Goal: Complete application form

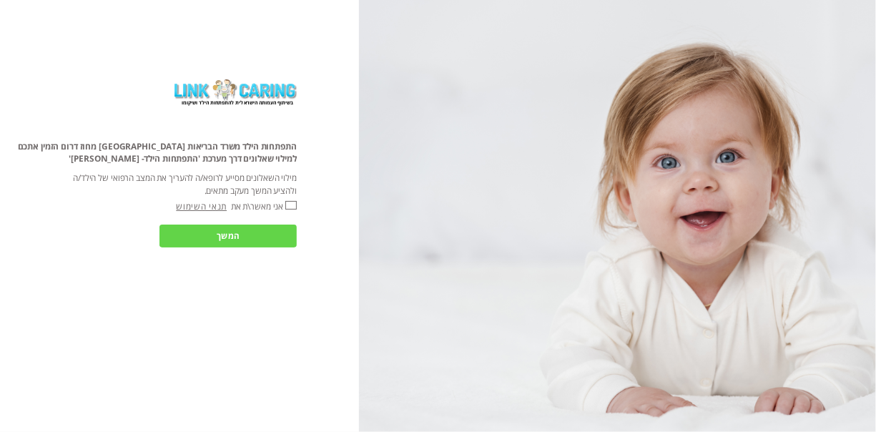
click at [289, 203] on input "אני מאשר\ת את" at bounding box center [290, 205] width 11 height 9
click at [293, 201] on input "אני מאשר\ת את" at bounding box center [290, 205] width 11 height 9
click at [293, 207] on input "אני מאשר\ת את" at bounding box center [290, 205] width 11 height 9
checkbox input "true"
click at [277, 235] on input "המשך" at bounding box center [228, 236] width 137 height 23
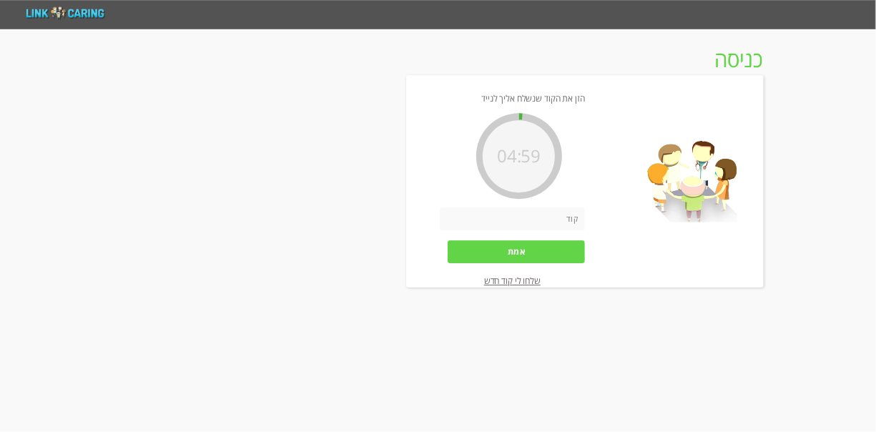
click at [494, 219] on input "number" at bounding box center [512, 219] width 145 height 23
click at [514, 254] on input "אמת" at bounding box center [516, 251] width 137 height 23
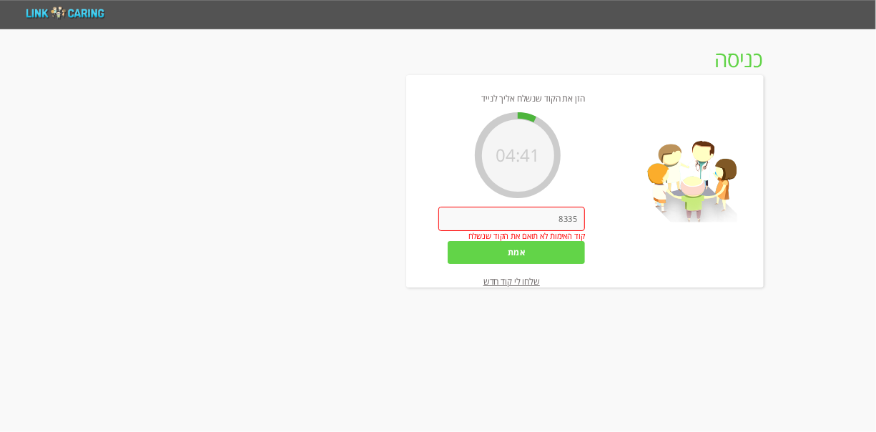
click at [545, 215] on input "8335" at bounding box center [511, 219] width 147 height 24
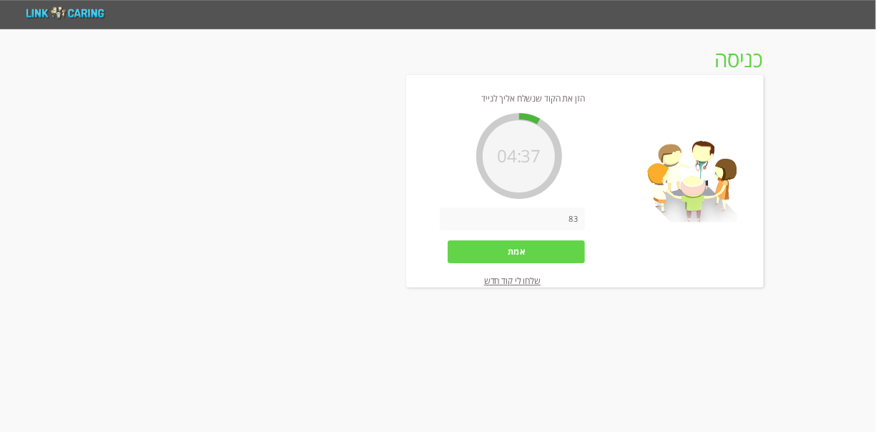
type input "8"
click at [545, 215] on input "566" at bounding box center [512, 219] width 145 height 23
click at [543, 255] on input "אמת" at bounding box center [516, 251] width 137 height 23
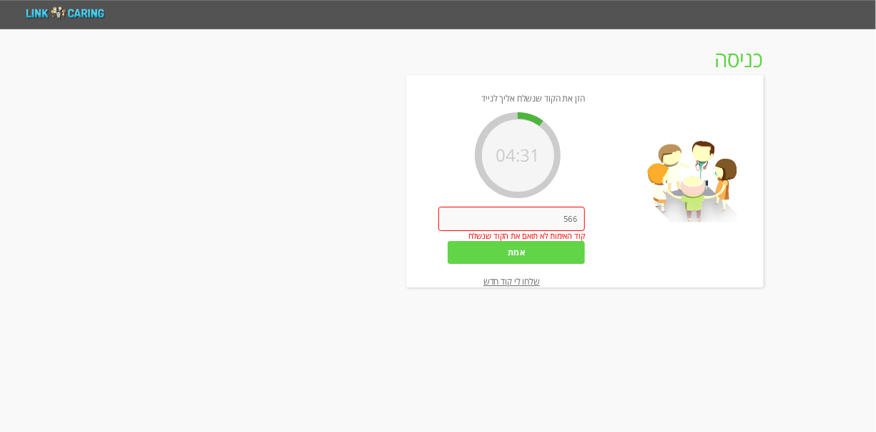
click at [550, 220] on input "566" at bounding box center [511, 219] width 147 height 24
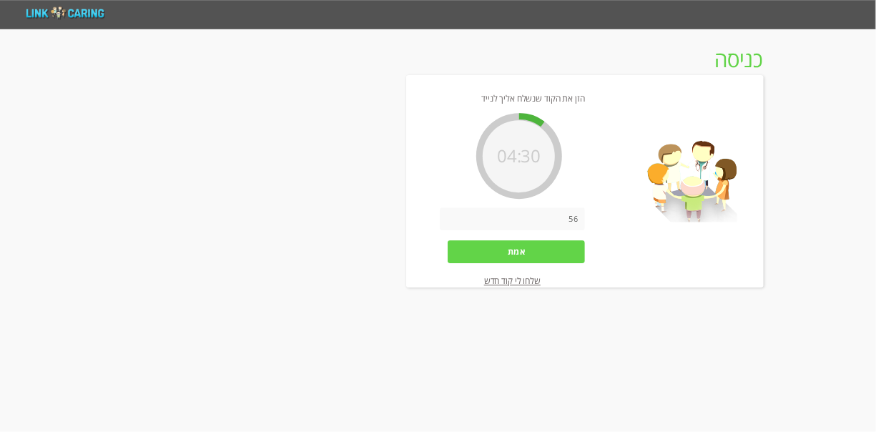
type input "5"
click at [517, 276] on link "שלחו לי קוד חדש" at bounding box center [512, 281] width 57 height 12
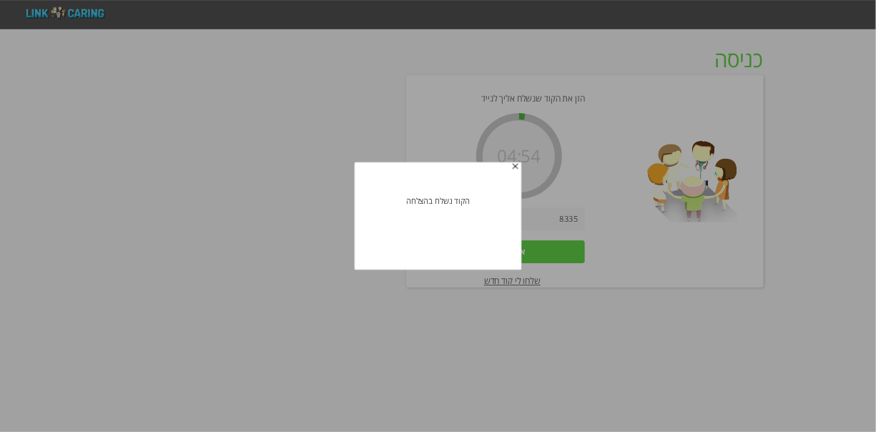
click at [516, 167] on span "button" at bounding box center [515, 167] width 11 height 11
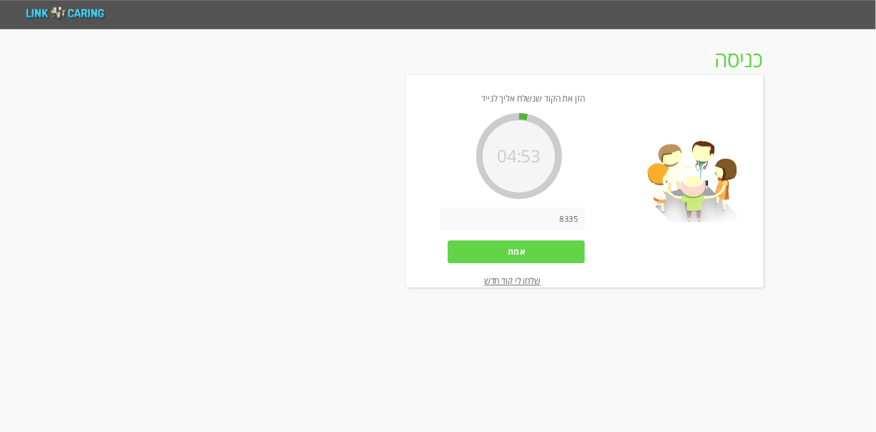
click at [548, 213] on input "8335" at bounding box center [512, 219] width 145 height 23
type input "8"
type input "8528"
click at [543, 247] on input "אמת" at bounding box center [516, 251] width 137 height 23
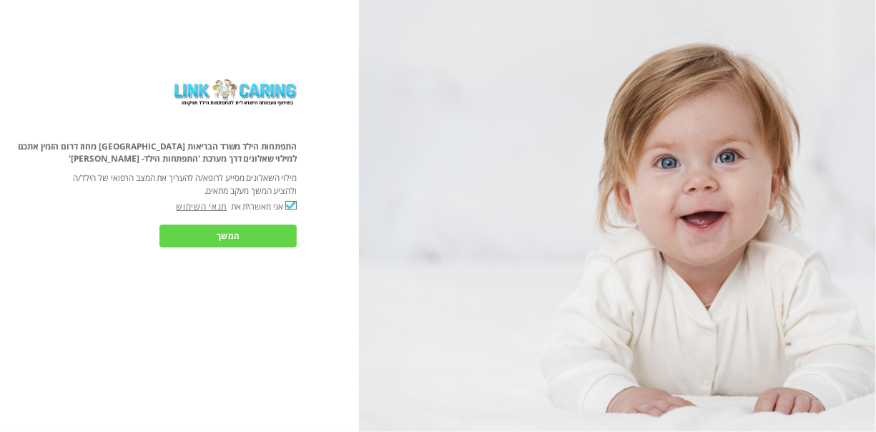
click at [232, 229] on input "המשך" at bounding box center [228, 236] width 137 height 23
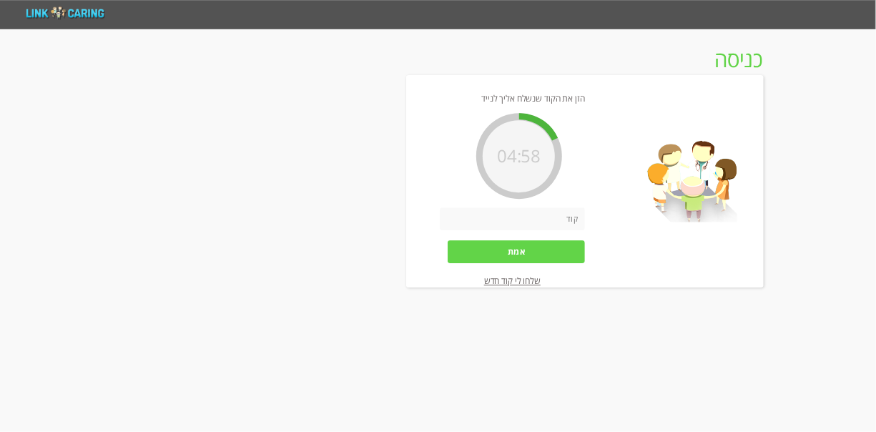
click at [540, 216] on input "number" at bounding box center [512, 219] width 145 height 23
type input "7"
